Goal: Information Seeking & Learning: Learn about a topic

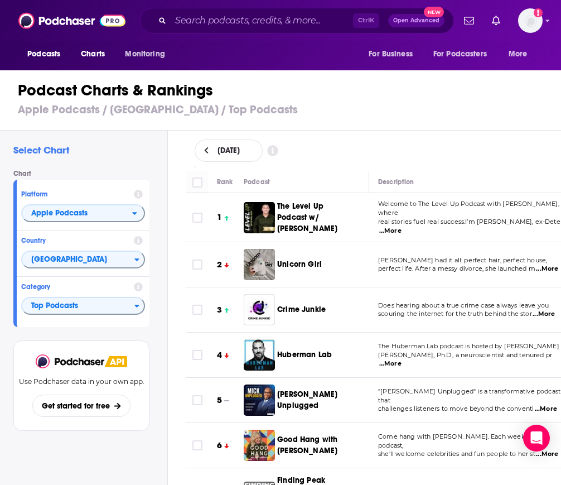
click at [481, 109] on h3 "Apple Podcasts / [GEOGRAPHIC_DATA] / Top Podcasts" at bounding box center [285, 110] width 535 height 14
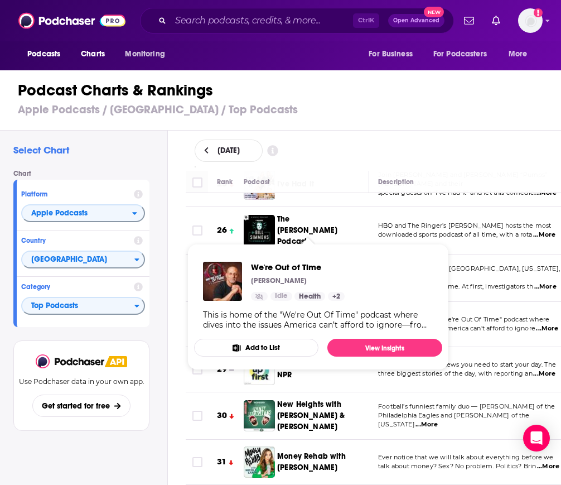
scroll to position [1269, 0]
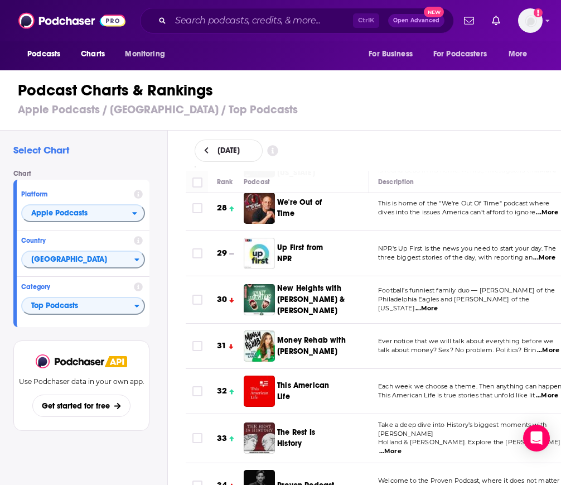
click at [179, 359] on div "Rank Podcast Description Categories 1 The Level Up Podcast w/ [PERSON_NAME] Wel…" at bounding box center [374, 328] width 394 height 315
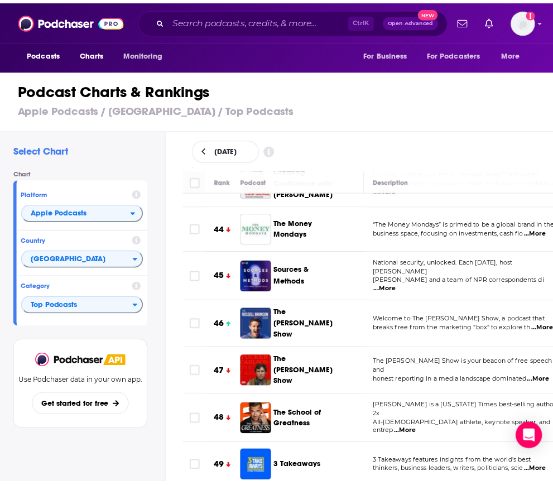
scroll to position [1972, 0]
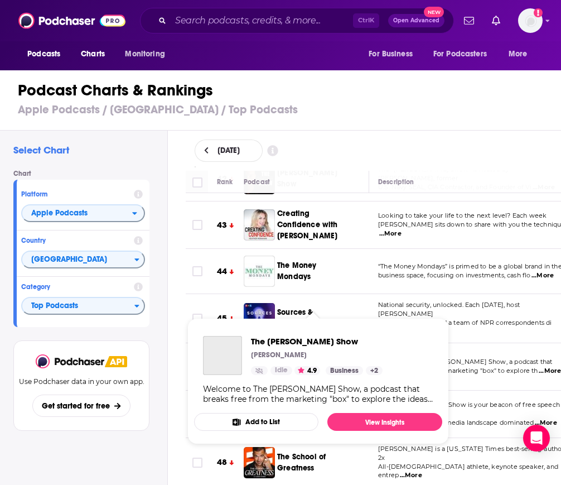
click at [292, 351] on span "The [PERSON_NAME] Show" at bounding box center [307, 367] width 60 height 32
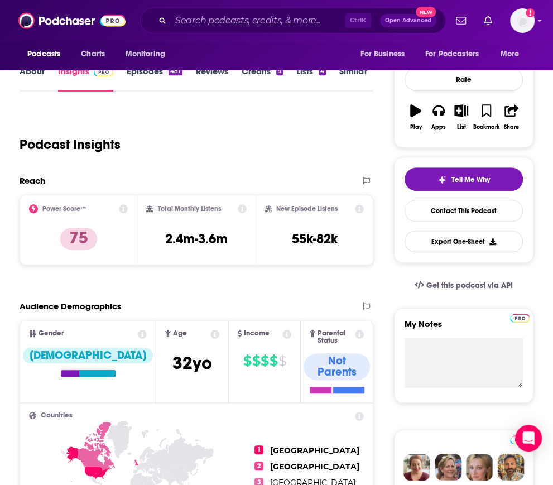
scroll to position [176, 0]
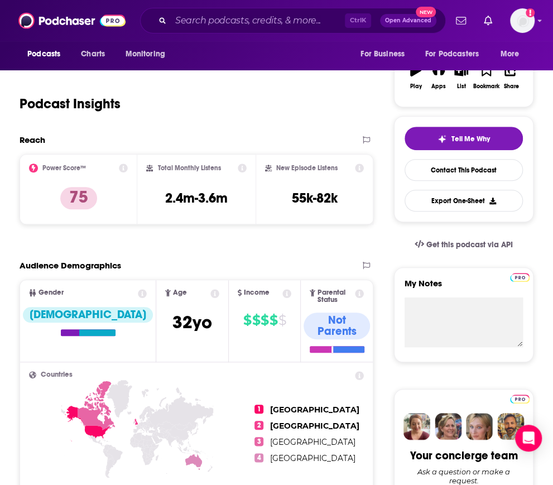
click at [156, 285] on span "Age [DEMOGRAPHIC_DATA] yo" at bounding box center [192, 320] width 72 height 81
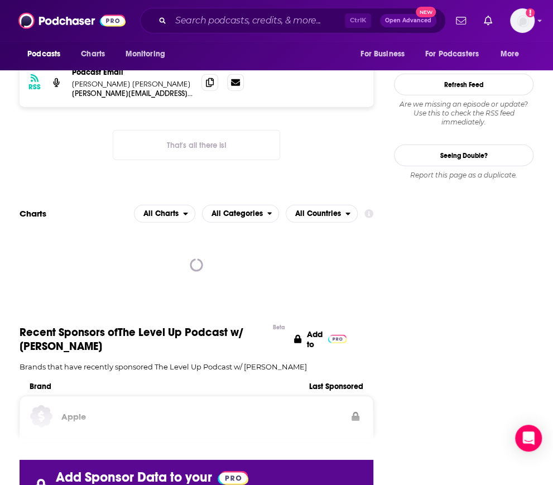
scroll to position [1121, 0]
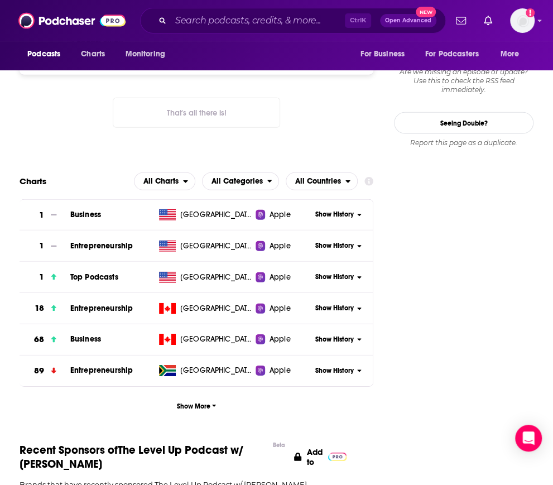
click at [334, 272] on span "Show History" at bounding box center [334, 276] width 39 height 9
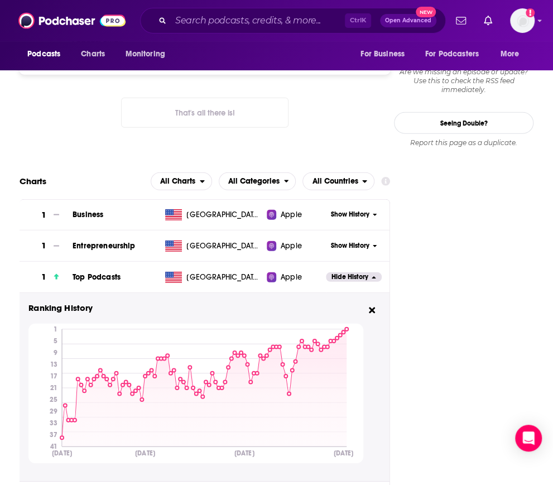
scroll to position [505, 0]
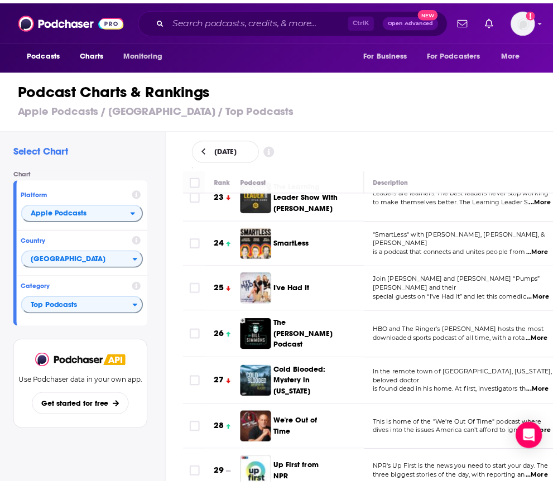
scroll to position [1138, 0]
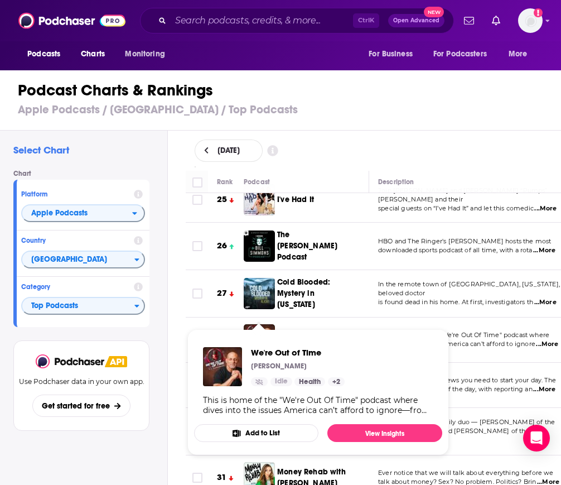
click at [278, 329] on span "We're Out of Time" at bounding box center [299, 339] width 45 height 21
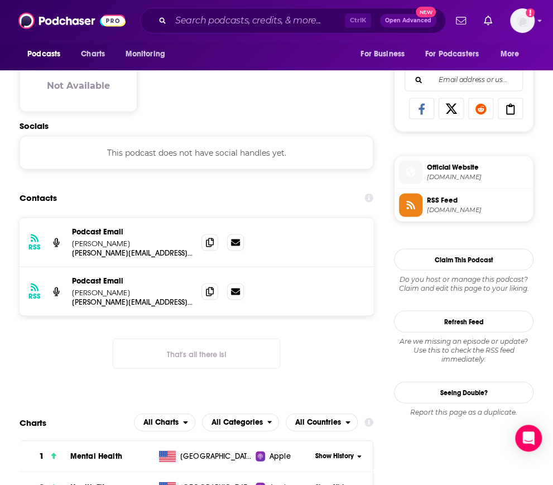
scroll to position [953, 0]
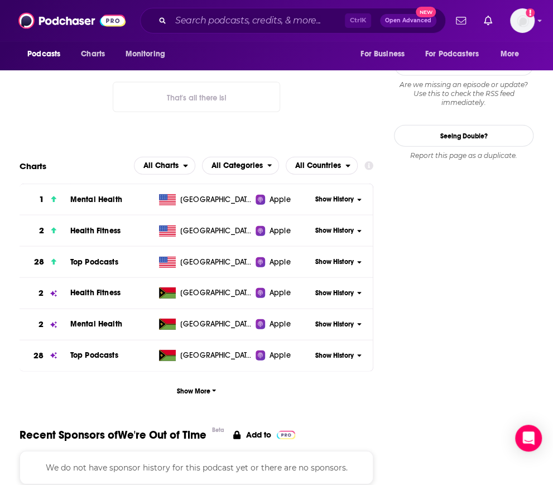
click at [341, 266] on div "Show History" at bounding box center [342, 261] width 61 height 27
click at [343, 258] on span "Show History" at bounding box center [334, 261] width 39 height 9
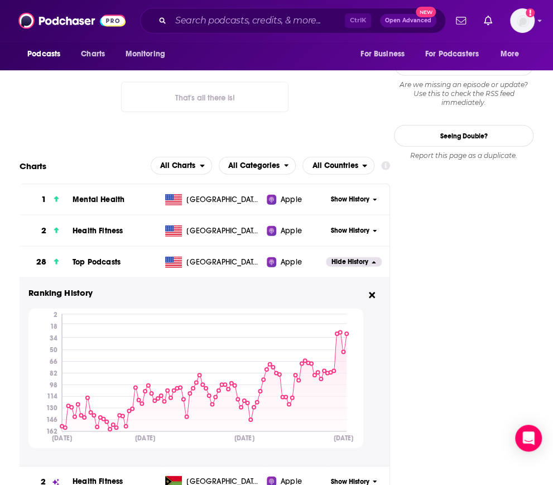
click at [99, 120] on div "RSS Podcast Email [PERSON_NAME] [PERSON_NAME][EMAIL_ADDRESS][DOMAIN_NAME] [PERS…" at bounding box center [205, 45] width 371 height 169
click at [90, 60] on span "Charts" at bounding box center [93, 54] width 24 height 16
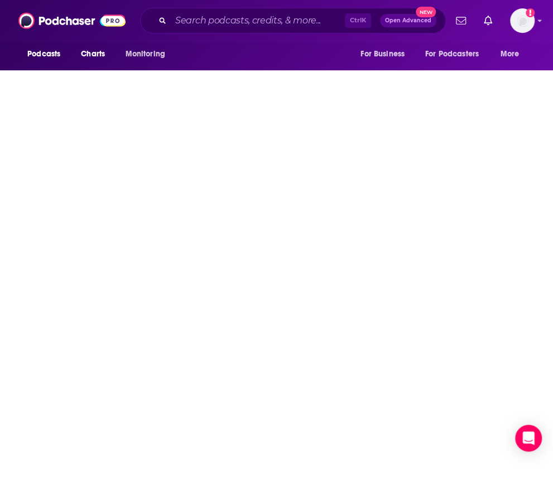
click at [90, 60] on span "Charts" at bounding box center [93, 54] width 24 height 16
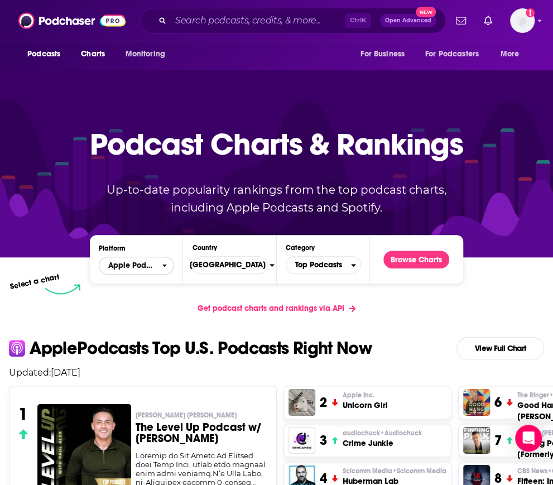
click at [148, 263] on span "Apple Podcasts" at bounding box center [131, 266] width 47 height 8
click at [141, 300] on span "Spotify" at bounding box center [135, 299] width 61 height 7
click at [405, 253] on button "Browse Charts" at bounding box center [416, 260] width 66 height 18
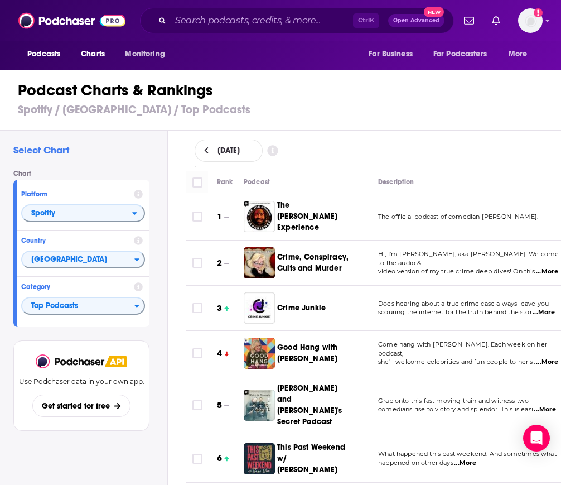
click at [300, 114] on h3 "Spotify / [GEOGRAPHIC_DATA] / Top Podcasts" at bounding box center [285, 110] width 535 height 14
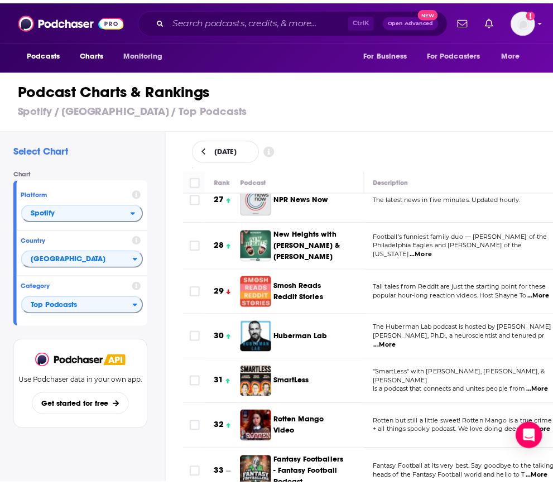
scroll to position [1227, 0]
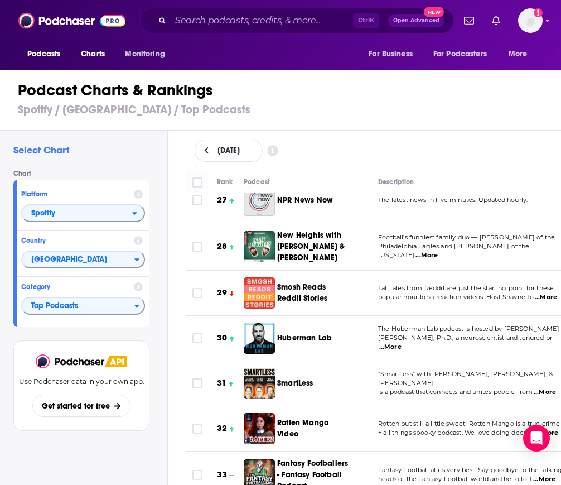
click at [280, 231] on span "New Heights with [PERSON_NAME] & [PERSON_NAME]" at bounding box center [311, 247] width 68 height 32
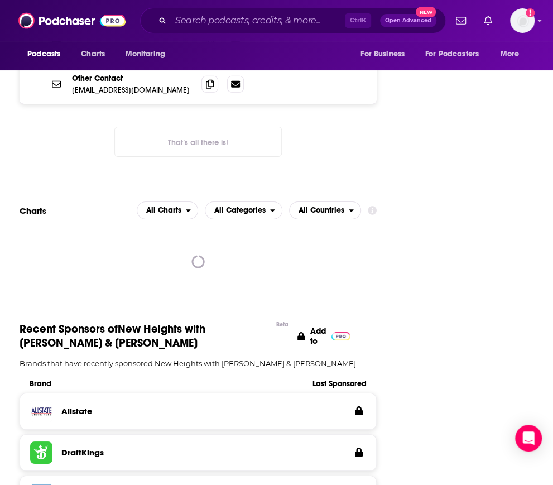
scroll to position [1329, 0]
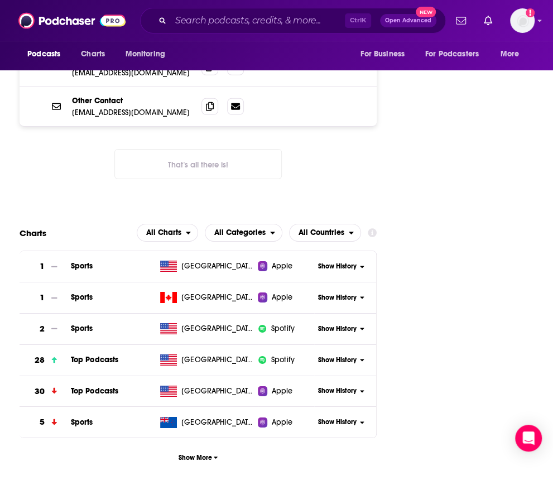
click at [340, 356] on span "Show History" at bounding box center [337, 360] width 39 height 9
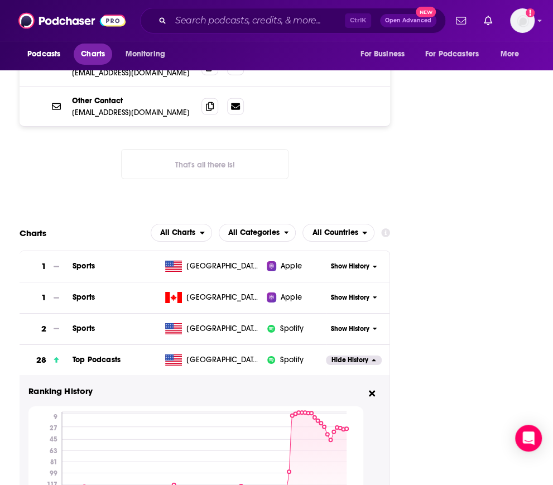
click at [95, 60] on span "Charts" at bounding box center [93, 54] width 24 height 16
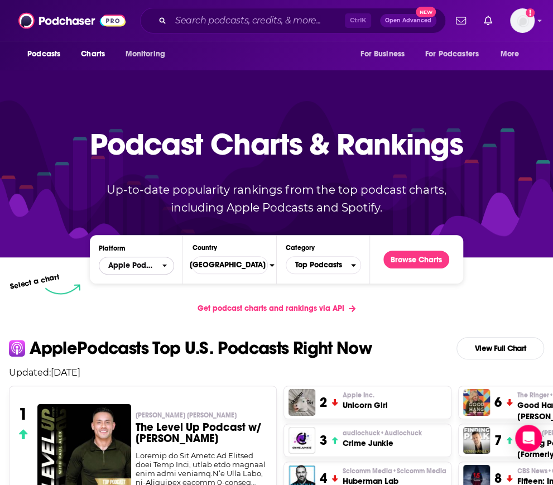
click at [162, 265] on span "Apple Podcasts" at bounding box center [130, 265] width 63 height 19
click at [148, 300] on span "Spotify" at bounding box center [135, 299] width 61 height 7
click at [413, 260] on button "Browse Charts" at bounding box center [416, 260] width 66 height 18
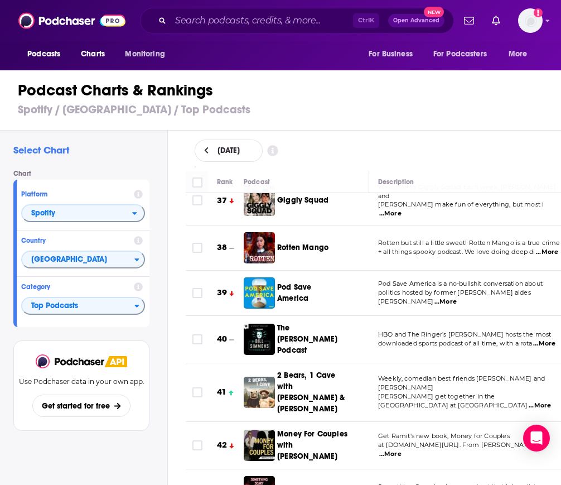
scroll to position [1692, 0]
